Goal: Information Seeking & Learning: Learn about a topic

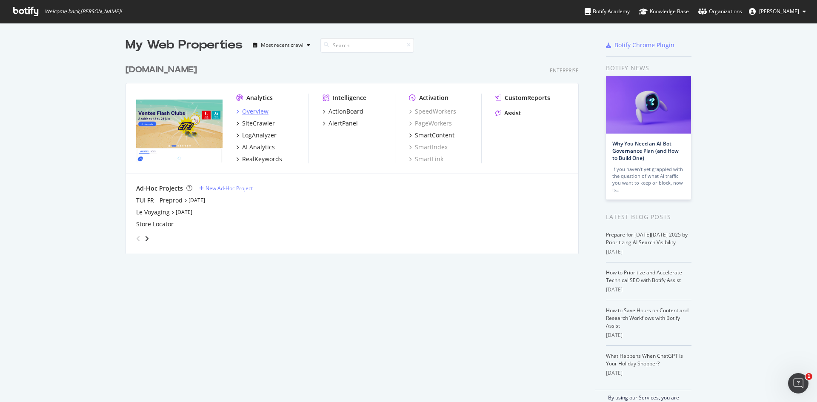
click at [249, 112] on div "Overview" at bounding box center [255, 111] width 26 height 9
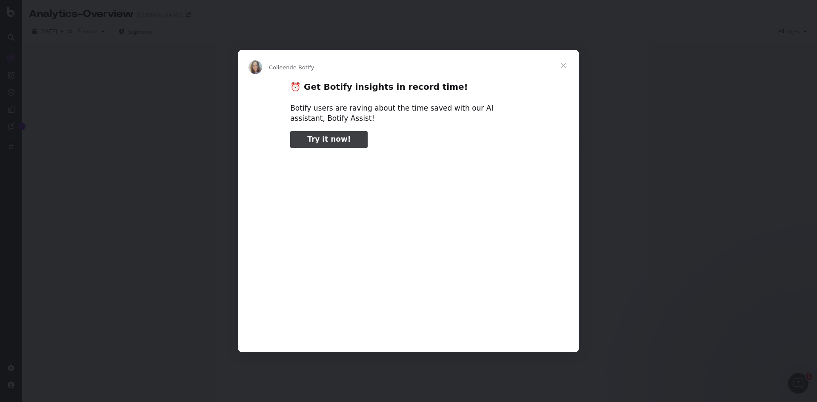
click at [94, 57] on div "Intercom Messenger" at bounding box center [408, 201] width 817 height 402
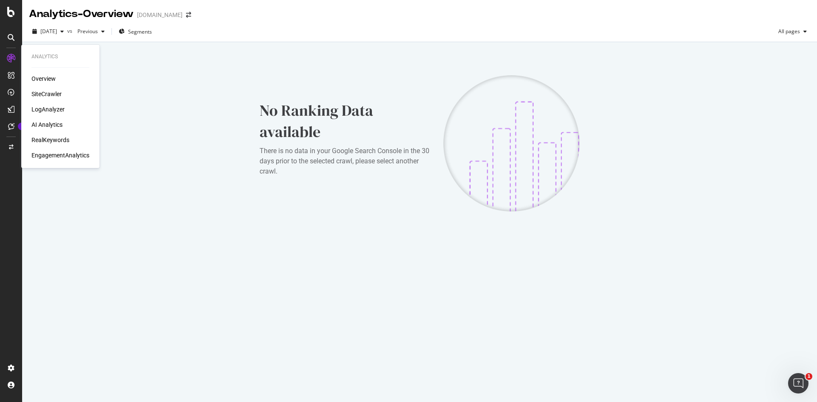
click at [45, 90] on div "SiteCrawler" at bounding box center [46, 94] width 30 height 9
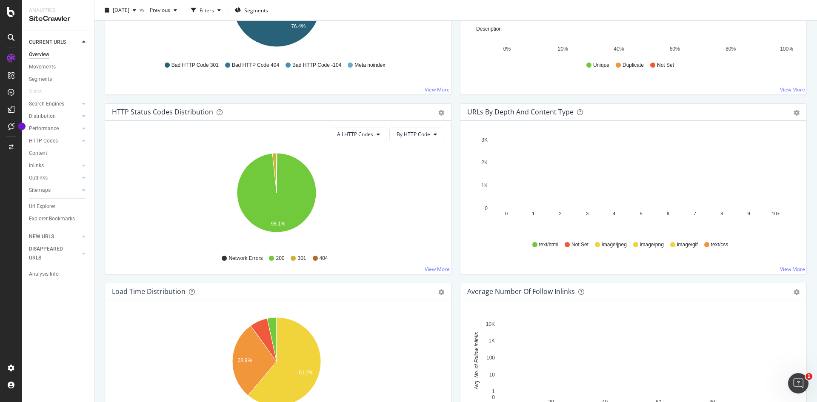
scroll to position [128, 0]
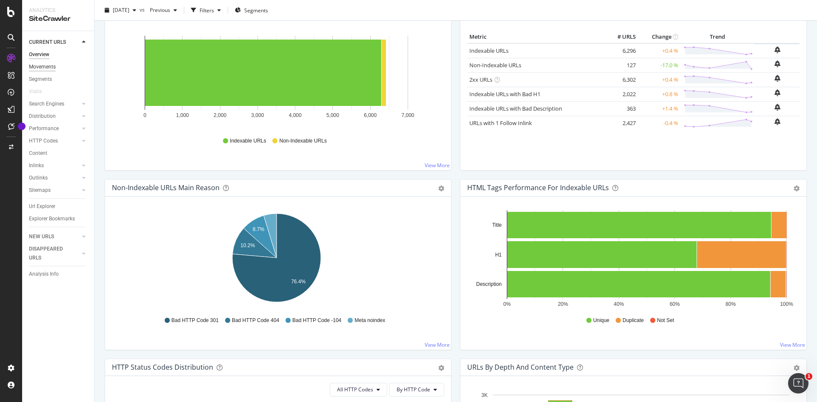
click at [41, 66] on div "Movements" at bounding box center [42, 67] width 27 height 9
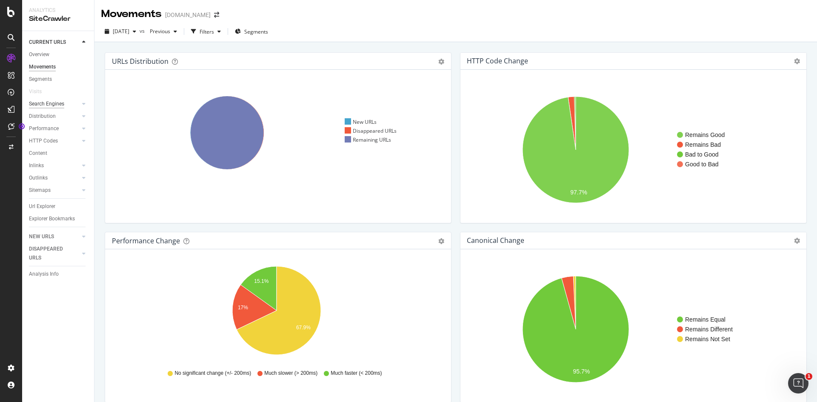
drag, startPoint x: 63, startPoint y: 105, endPoint x: 59, endPoint y: 108, distance: 4.5
click at [63, 105] on div "Search Engines" at bounding box center [46, 104] width 35 height 9
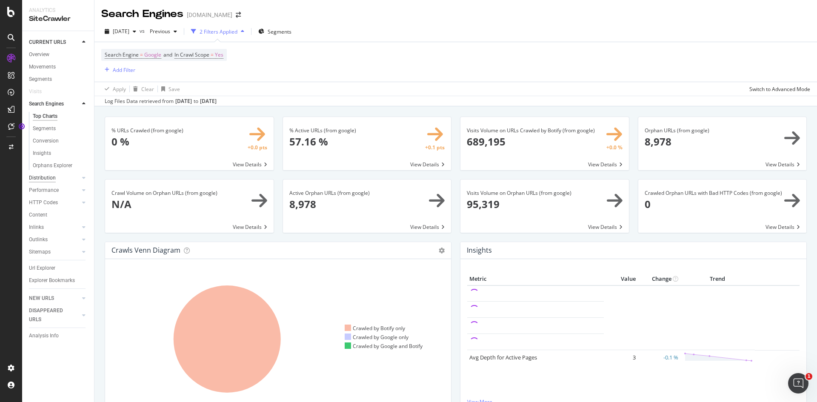
click at [50, 177] on div "Distribution" at bounding box center [42, 178] width 27 height 9
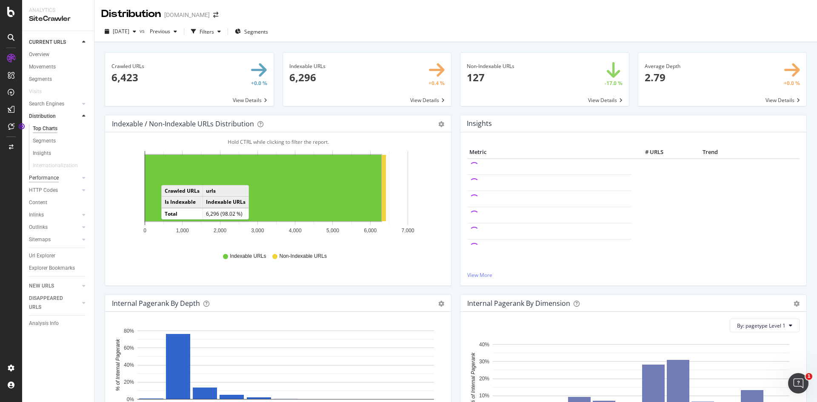
click at [40, 177] on div "Performance" at bounding box center [44, 178] width 30 height 9
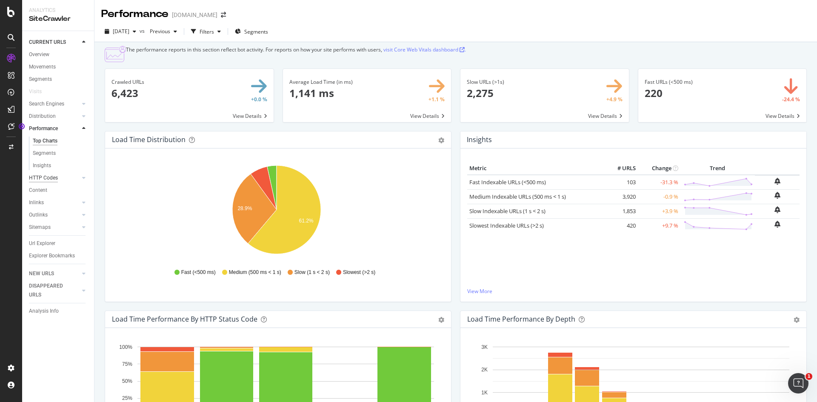
click at [55, 180] on div "HTTP Codes" at bounding box center [43, 178] width 29 height 9
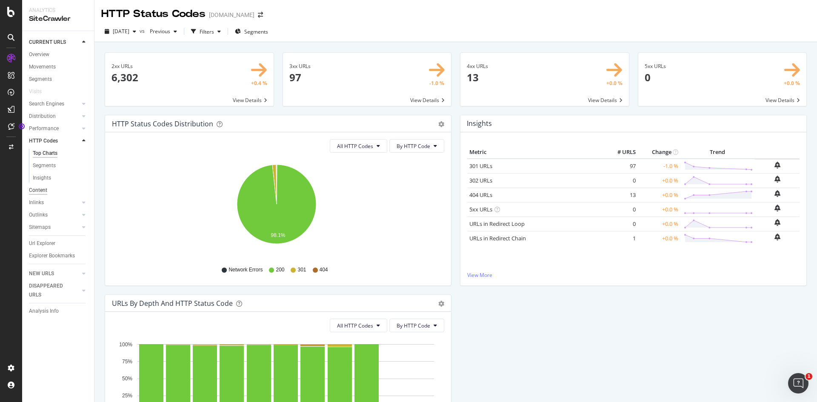
click at [43, 192] on div "Content" at bounding box center [38, 190] width 18 height 9
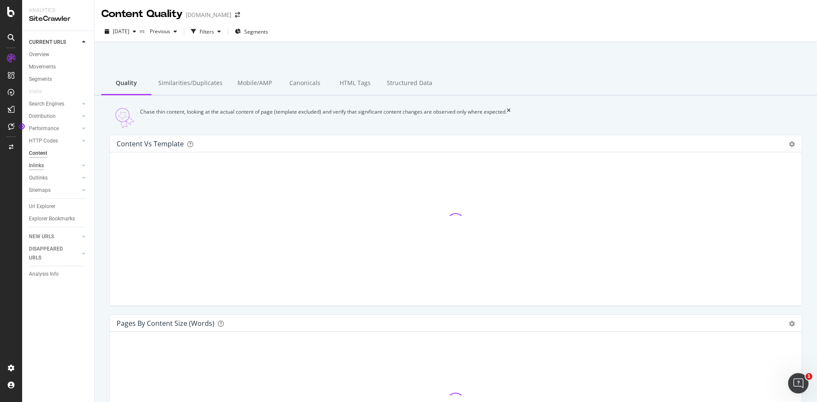
click at [41, 167] on div "Inlinks" at bounding box center [36, 165] width 15 height 9
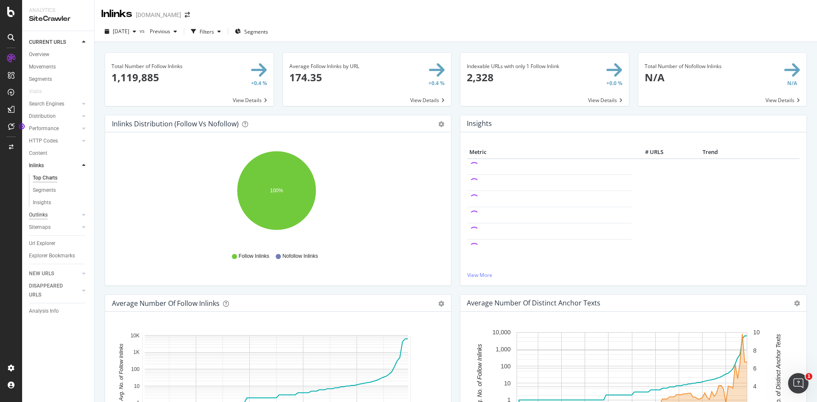
click at [45, 212] on div "Outlinks" at bounding box center [38, 215] width 19 height 9
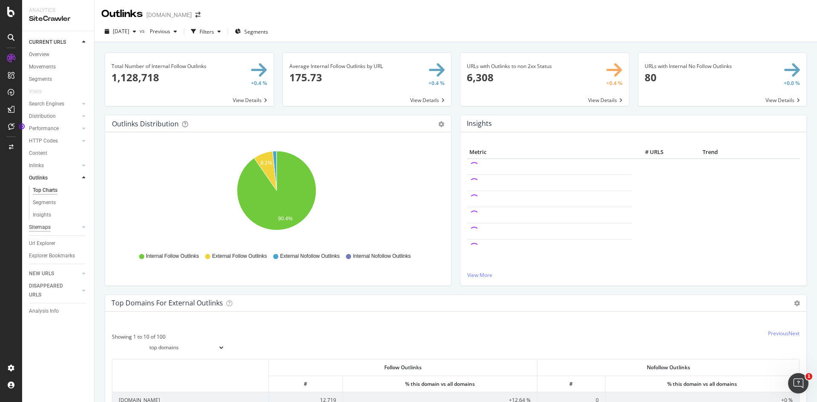
click at [44, 227] on div "Sitemaps" at bounding box center [40, 227] width 22 height 9
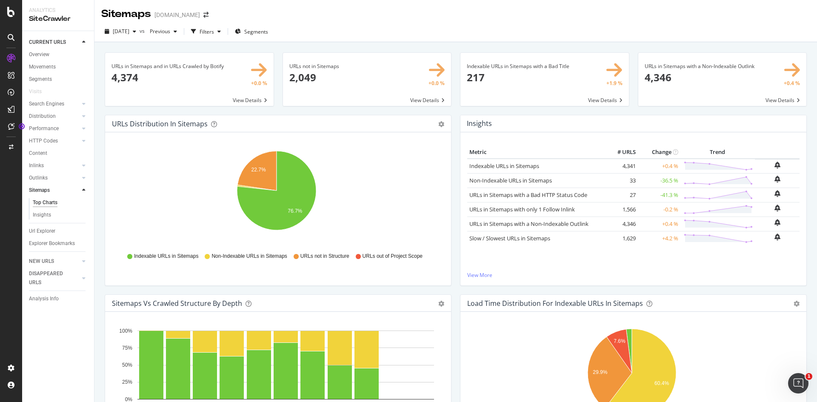
drag, startPoint x: 42, startPoint y: 57, endPoint x: 158, endPoint y: 5, distance: 127.5
click at [42, 57] on div "Overview" at bounding box center [39, 54] width 20 height 9
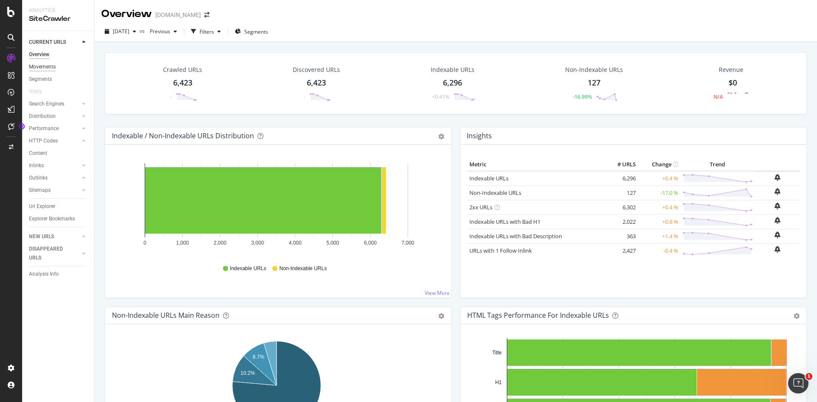
drag, startPoint x: 46, startPoint y: 57, endPoint x: 47, endPoint y: 62, distance: 4.8
click at [45, 58] on div "Overview" at bounding box center [39, 54] width 20 height 9
drag, startPoint x: 45, startPoint y: 125, endPoint x: 46, endPoint y: 139, distance: 14.1
click at [45, 125] on div "Performance" at bounding box center [44, 128] width 30 height 9
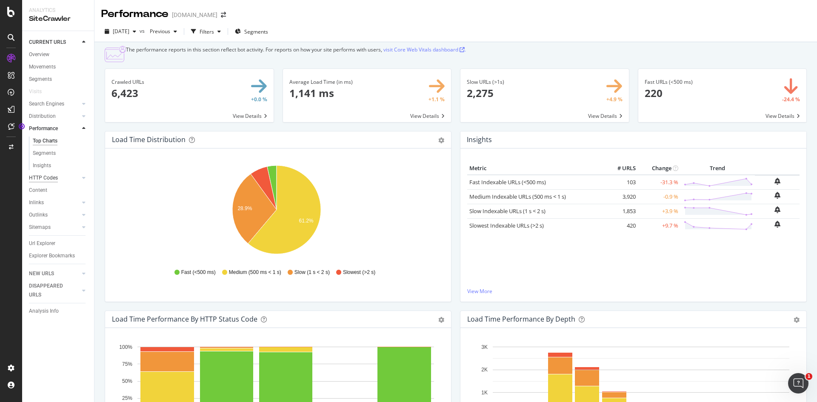
click at [41, 181] on div "HTTP Codes" at bounding box center [43, 178] width 29 height 9
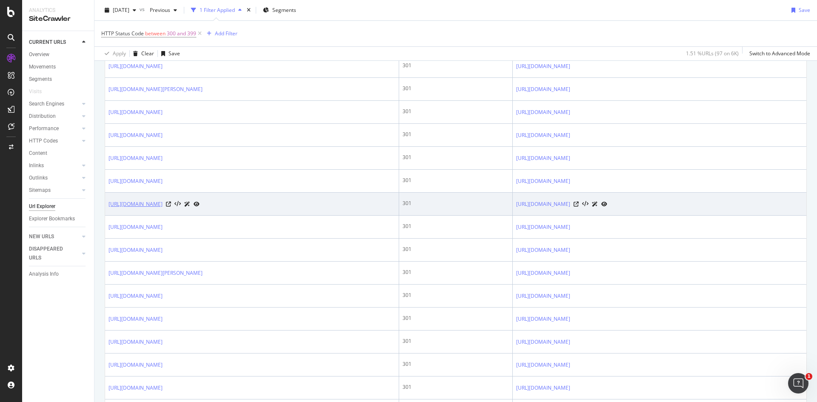
scroll to position [198, 0]
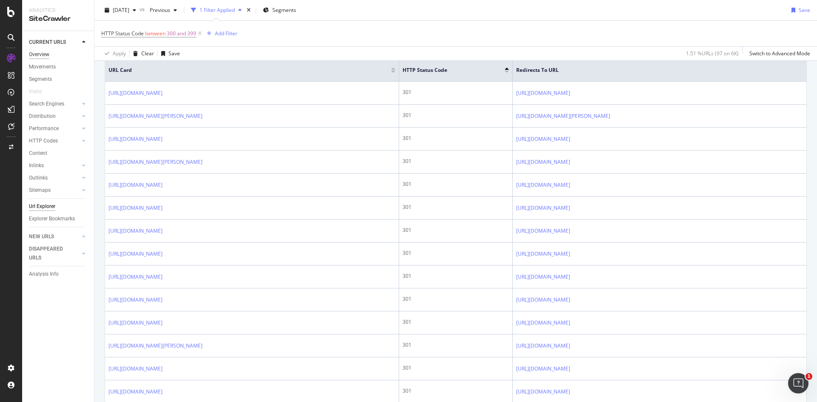
click at [43, 54] on div "Overview" at bounding box center [39, 54] width 20 height 9
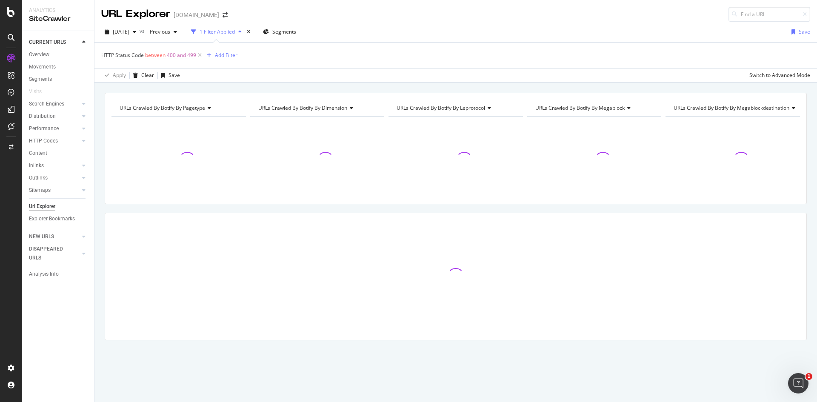
click at [408, 78] on div "Apply Clear Save Switch to Advanced Mode" at bounding box center [455, 75] width 723 height 14
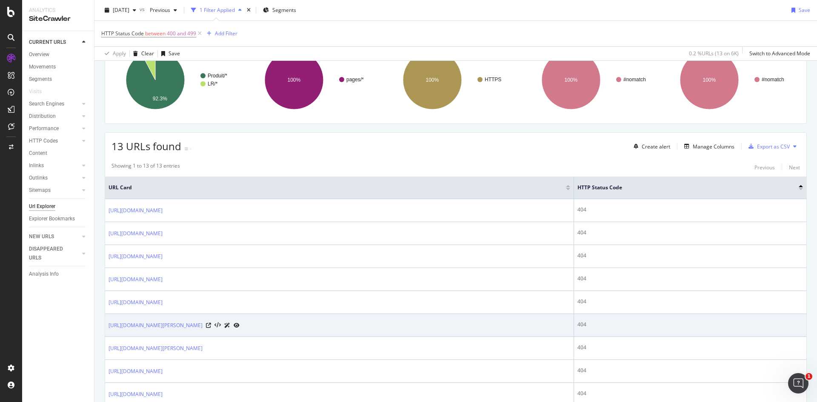
scroll to position [128, 0]
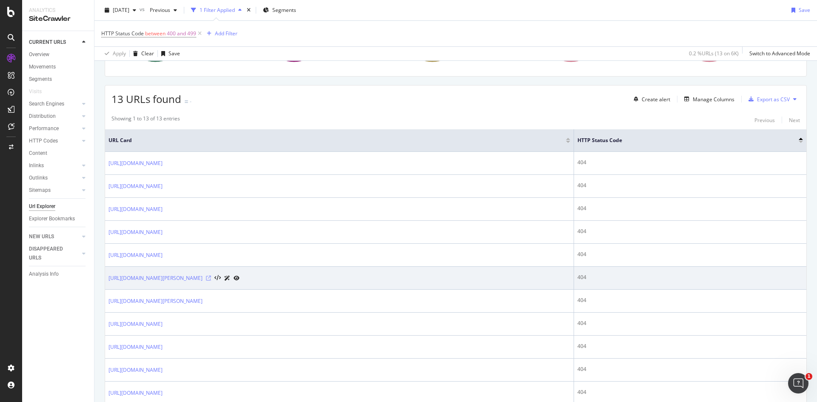
click at [211, 276] on icon at bounding box center [208, 278] width 5 height 5
click at [240, 280] on icon at bounding box center [237, 278] width 6 height 5
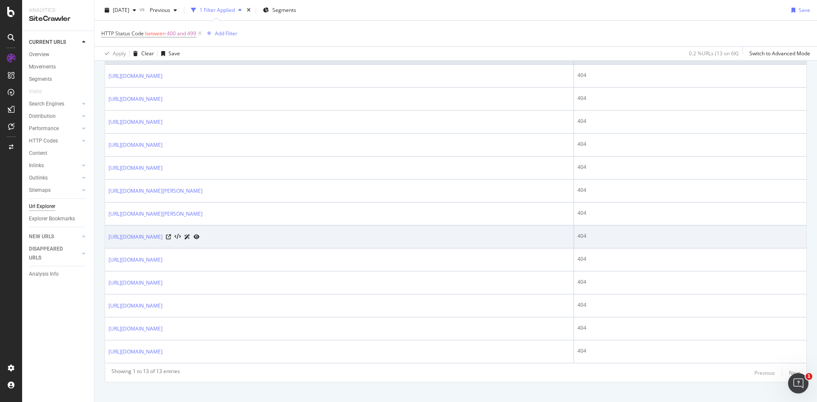
scroll to position [225, 0]
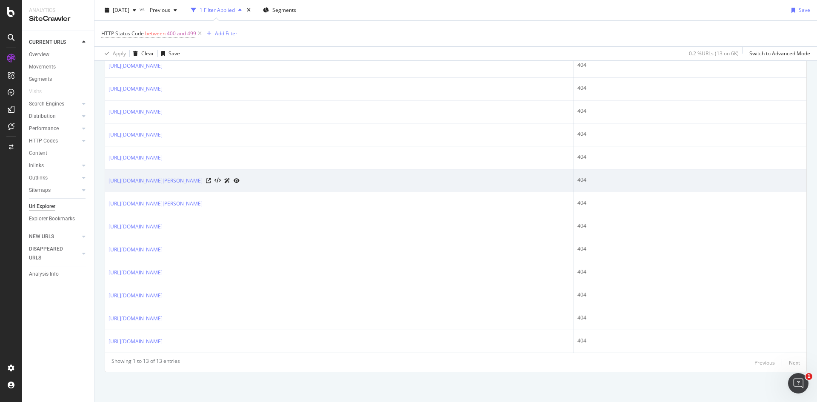
click at [240, 180] on icon at bounding box center [237, 180] width 6 height 5
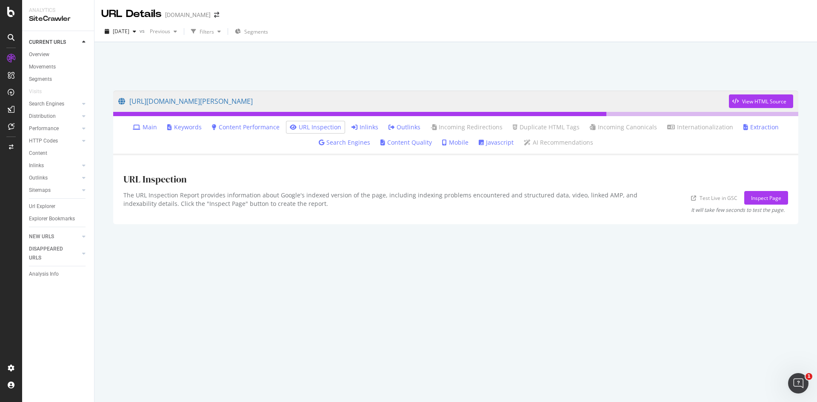
click at [357, 129] on icon at bounding box center [355, 127] width 6 height 6
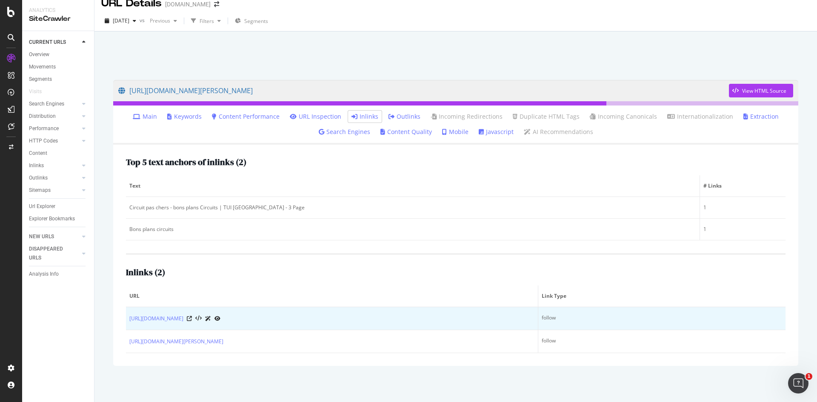
scroll to position [13, 0]
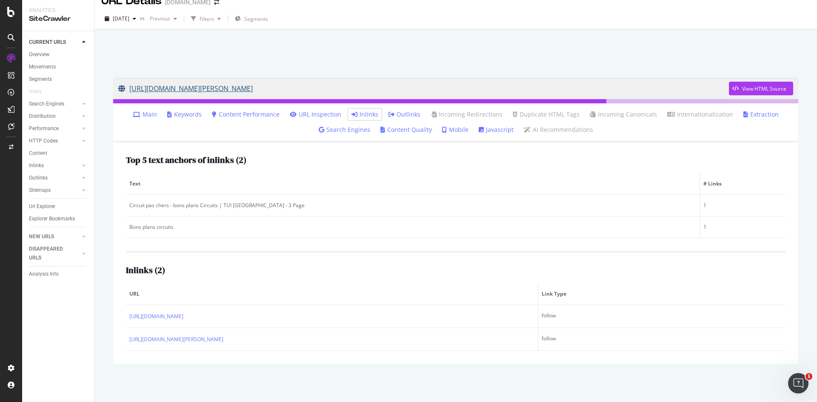
drag, startPoint x: 162, startPoint y: 92, endPoint x: 313, endPoint y: 86, distance: 151.2
click at [313, 86] on div "https://www.tui.fr/voyage-pas-cher/type-circuits/page-3/ View HTML Source Main …" at bounding box center [456, 220] width 702 height 303
copy link "https://www.tui.fr/voyage-pas-cher/type-circuits/page-3/"
